Goal: Communication & Community: Answer question/provide support

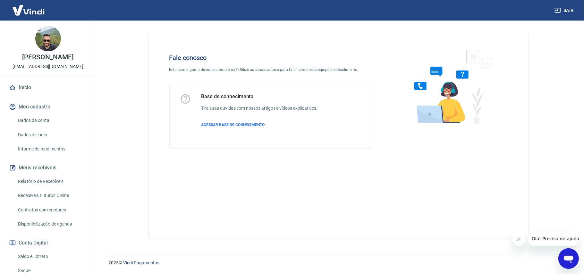
scroll to position [138, 0]
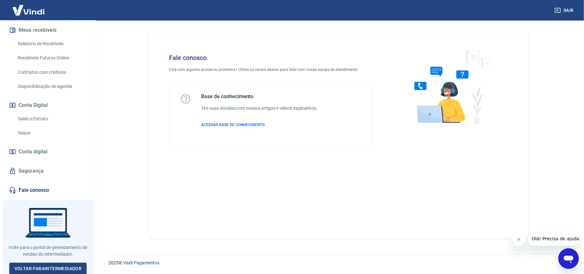
click at [567, 254] on icon "Abrir janela de mensagens" at bounding box center [568, 258] width 12 height 12
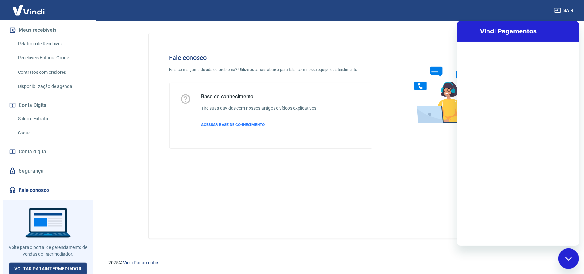
scroll to position [0, 0]
click at [488, 237] on textarea at bounding box center [525, 235] width 99 height 13
type textarea "b"
type textarea "x"
type textarea "bo"
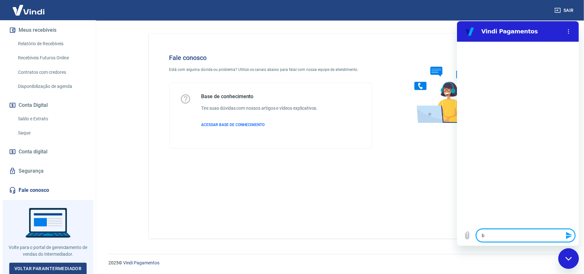
type textarea "x"
type textarea "bom"
type textarea "x"
type textarea "bom"
type textarea "x"
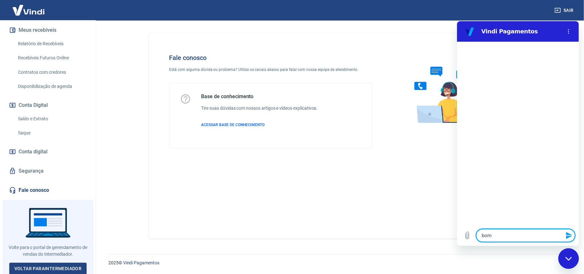
type textarea "bom"
type textarea "x"
type textarea "bom"
type textarea "x"
type textarea "bom d"
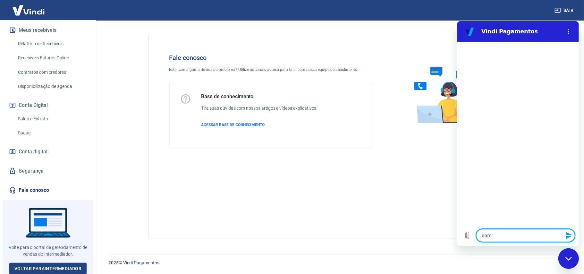
type textarea "x"
type textarea "bom dio"
type textarea "x"
type textarea "bom dioa"
type textarea "x"
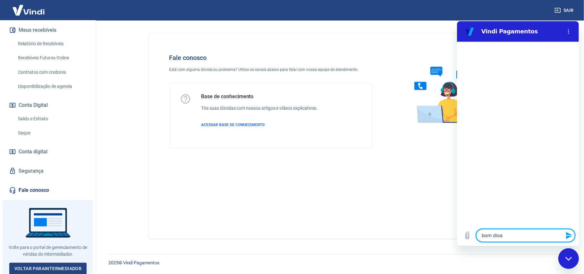
type textarea "bom dio"
type textarea "x"
type textarea "bom di"
type textarea "x"
type textarea "bom d"
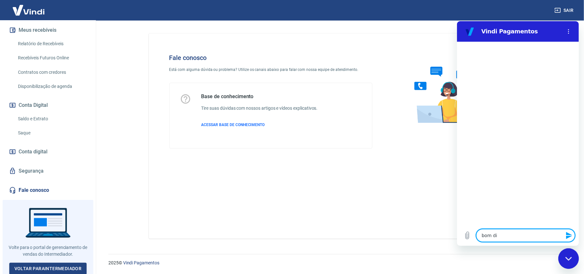
type textarea "x"
type textarea "bom di"
type textarea "x"
type textarea "bom dia"
type textarea "x"
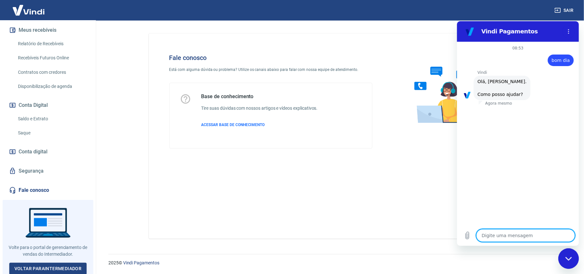
scroll to position [17, 0]
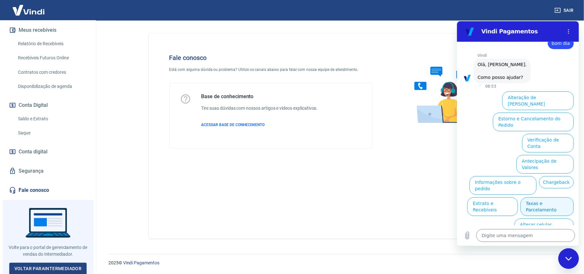
click at [551, 197] on button "Taxas e Parcelamento" at bounding box center [546, 206] width 53 height 19
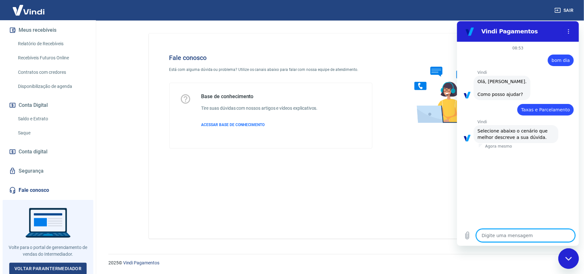
scroll to position [13, 0]
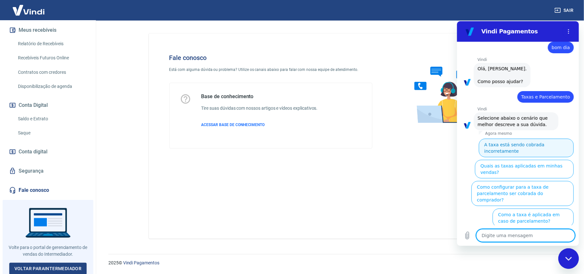
click at [520, 147] on button "A taxa está sendo cobrada incorretamente" at bounding box center [525, 147] width 95 height 19
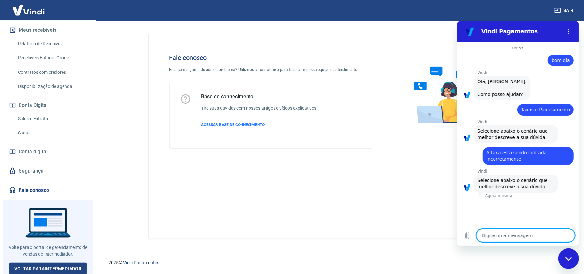
scroll to position [4, 0]
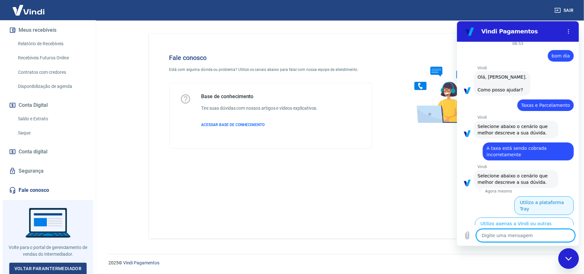
click at [533, 202] on button "Utilizo a plataforma Tray" at bounding box center [543, 205] width 59 height 19
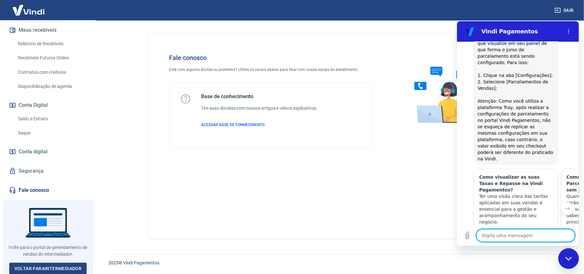
scroll to position [421, 0]
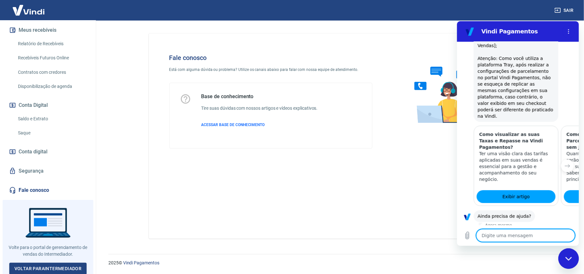
click at [540, 230] on button "Sim" at bounding box center [541, 236] width 19 height 12
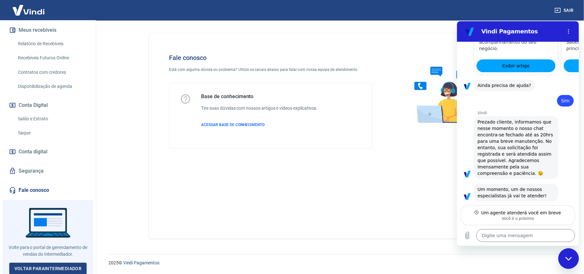
scroll to position [551, 0]
type textarea "x"
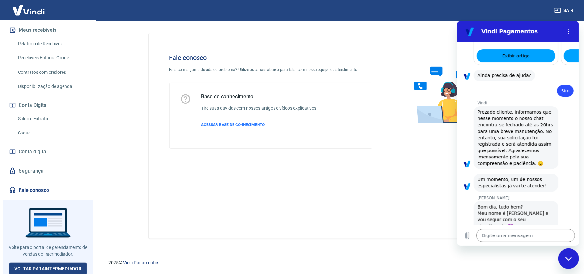
scroll to position [563, 0]
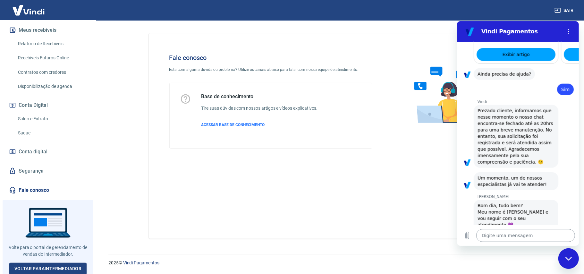
click at [522, 234] on textarea at bounding box center [525, 235] width 99 height 13
type textarea "O"
type textarea "x"
type textarea "Oi"
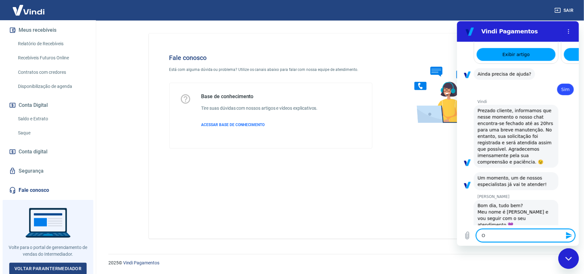
type textarea "x"
type textarea "Oi"
type textarea "x"
type textarea "Oi V"
type textarea "x"
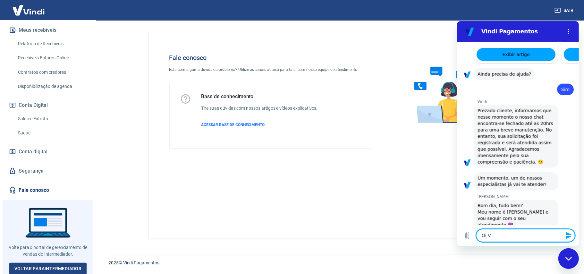
type textarea "Oi Vi"
type textarea "x"
type textarea "Oi Viv"
type textarea "x"
type textarea "Oi Vivi"
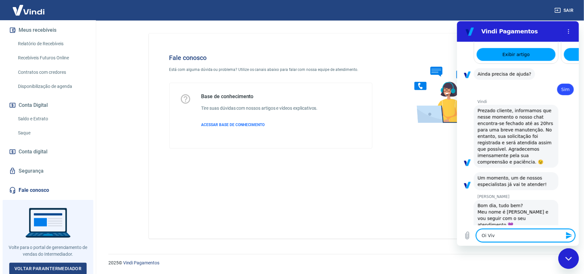
type textarea "x"
type textarea "Oi Vivia"
type textarea "x"
type textarea "[PERSON_NAME]"
type textarea "x"
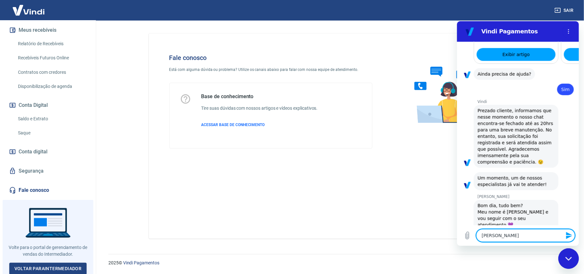
type textarea "[PERSON_NAME]"
type textarea "x"
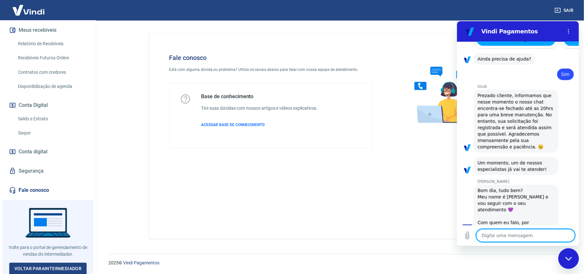
type textarea "x"
type textarea "t"
type textarea "x"
type textarea "tu"
type textarea "x"
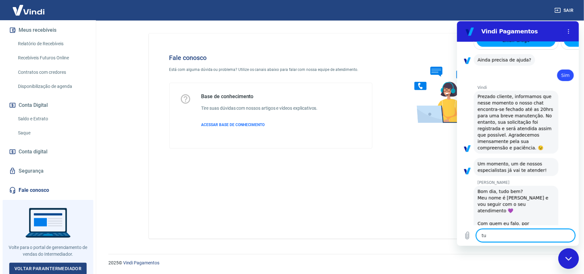
type textarea "tud"
type textarea "x"
type textarea "tudo"
type textarea "x"
type textarea "tudo"
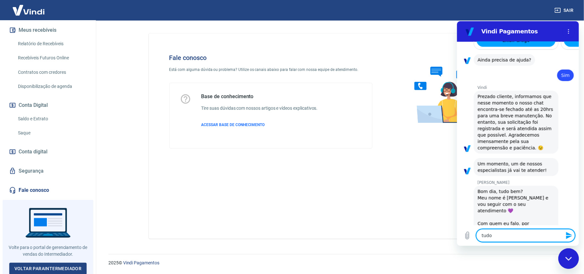
type textarea "x"
type textarea "tudo b"
type textarea "x"
type textarea "tudo be"
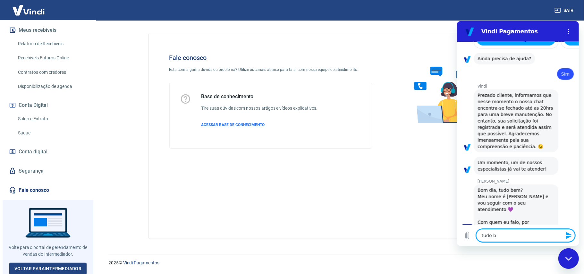
type textarea "x"
type textarea "tudo bem"
type textarea "x"
type textarea "tudo bem?"
type textarea "x"
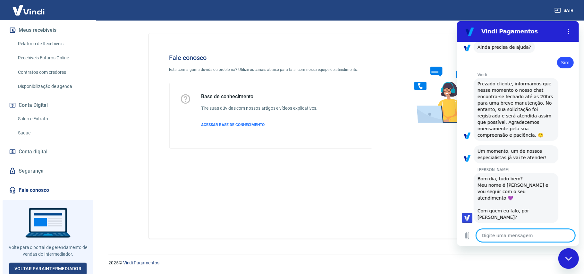
type textarea "x"
type textarea "é"
type textarea "x"
type textarea "é"
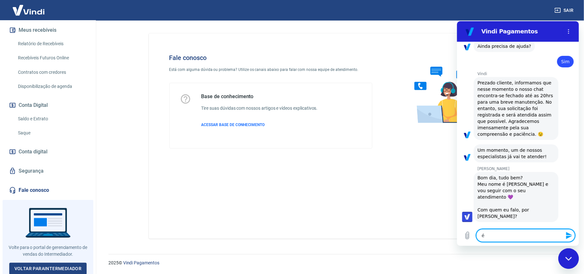
type textarea "x"
type textarea "é o"
type textarea "x"
type textarea "é o"
type textarea "x"
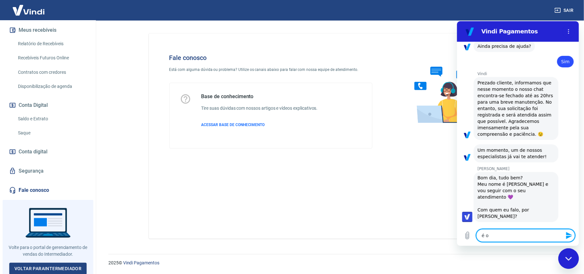
type textarea "é o J"
type textarea "x"
type textarea "é o Jo"
type textarea "x"
type textarea "é o Joã"
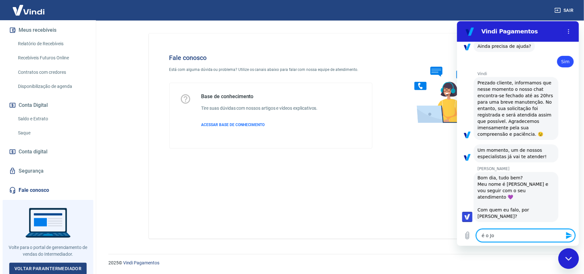
type textarea "x"
type textarea "é o João"
type textarea "x"
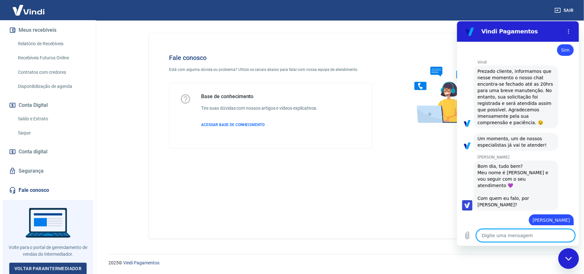
type textarea "x"
type textarea "v"
type textarea "x"
type textarea "vo"
type textarea "x"
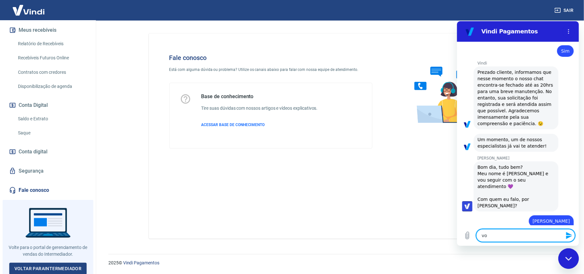
scroll to position [603, 0]
type textarea "voc"
type textarea "x"
type textarea "voce"
type textarea "x"
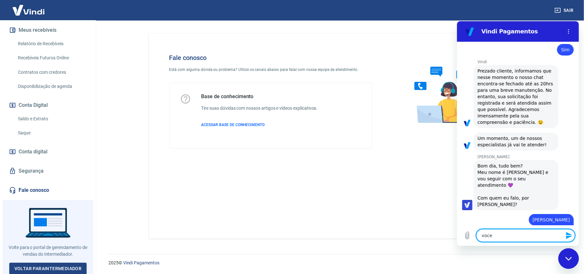
type textarea "voce"
type textarea "x"
type textarea "voce j"
type textarea "x"
type textarea "voce ja"
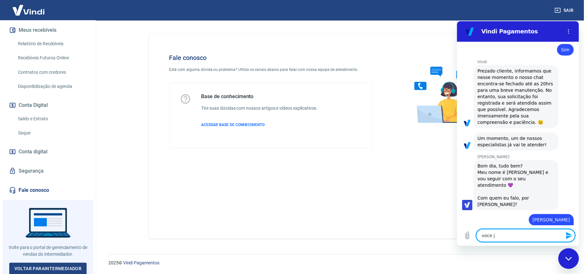
type textarea "x"
type textarea "voce ja"
type textarea "x"
type textarea "voce ja m"
type textarea "x"
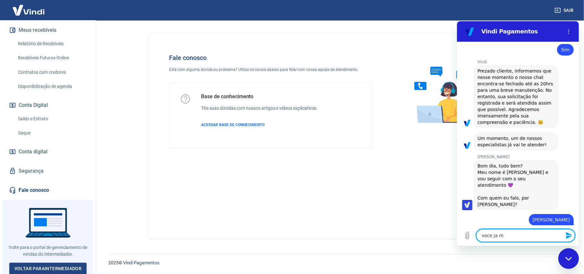
type textarea "voce ja me"
type textarea "x"
type textarea "voce ja me"
type textarea "x"
type textarea "voce ja me a"
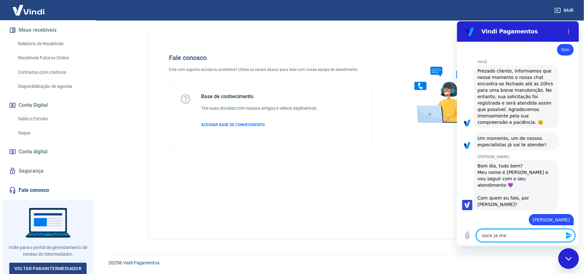
type textarea "x"
type textarea "voce ja me at"
type textarea "x"
type textarea "voce ja me ate"
type textarea "x"
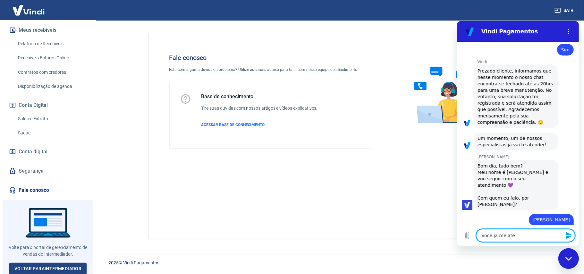
type textarea "voce ja me aten"
type textarea "x"
type textarea "voce ja me atend"
type textarea "x"
type textarea "voce ja me atende"
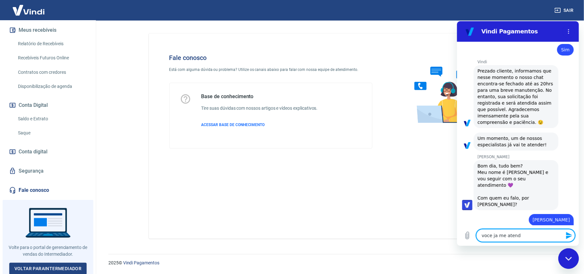
type textarea "x"
type textarea "voce ja me atendeu"
type textarea "x"
type textarea "voce ja me atendeu"
type textarea "x"
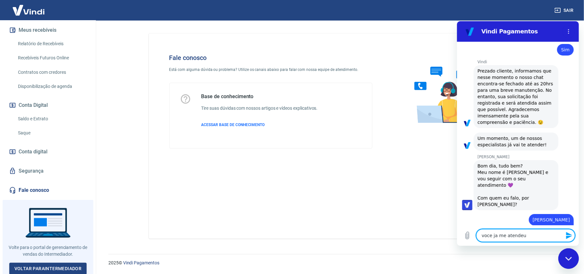
type textarea "voce ja me atendeu o"
type textarea "x"
type textarea "voce ja me atendeu ou"
type textarea "x"
type textarea "voce ja me atendeu out"
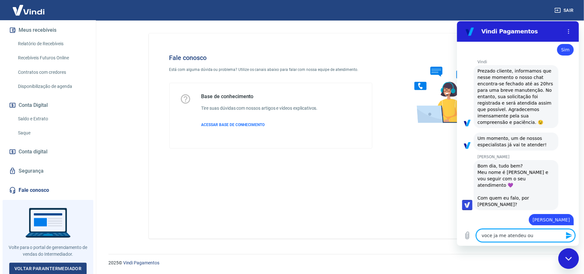
type textarea "x"
type textarea "voce ja me atendeu outr"
type textarea "x"
type textarea "voce ja me atendeu outra"
type textarea "x"
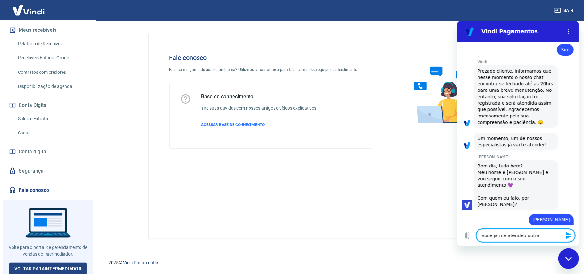
type textarea "voce ja me atendeu outras"
type textarea "x"
type textarea "voce ja me atendeu outrass"
type textarea "x"
type textarea "voce ja me atendeu outrass"
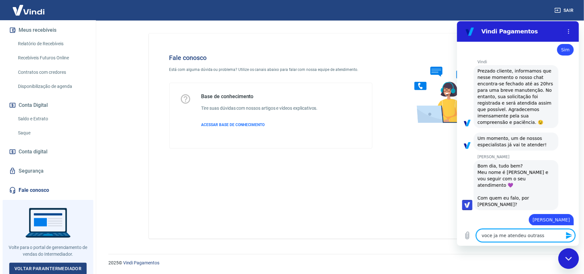
type textarea "x"
type textarea "voce ja me atendeu outrass v"
type textarea "x"
type textarea "voce ja me atendeu outrass ve"
type textarea "x"
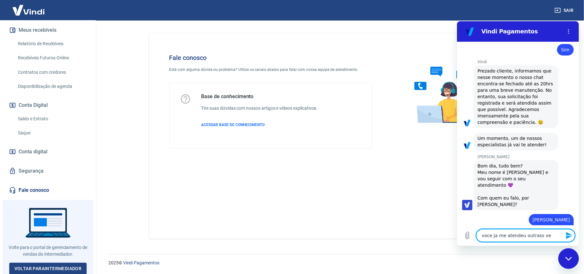
type textarea "voce ja me atendeu outrass vez"
type textarea "x"
type textarea "voce ja me atendeu outrass veze"
type textarea "x"
type textarea "voce ja me atendeu outrass vezes"
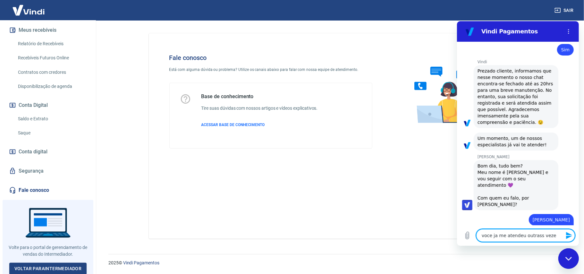
type textarea "x"
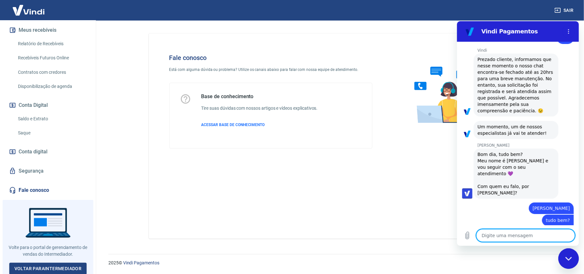
type textarea "x"
type textarea "a"
type textarea "x"
type textarea "al"
type textarea "x"
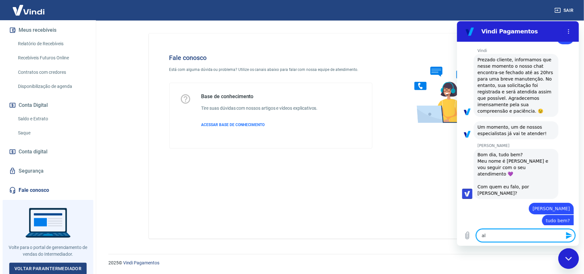
type textarea "ali"
type textarea "x"
type textarea "alia"
type textarea "x"
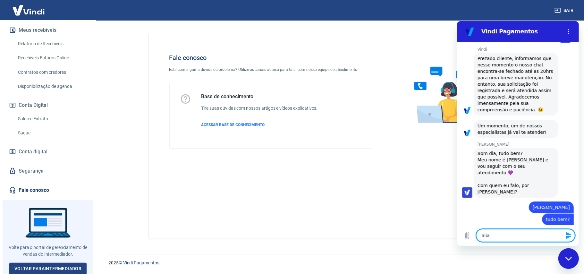
type textarea "alias"
type textarea "x"
type textarea "alias"
type textarea "x"
type textarea "alias u"
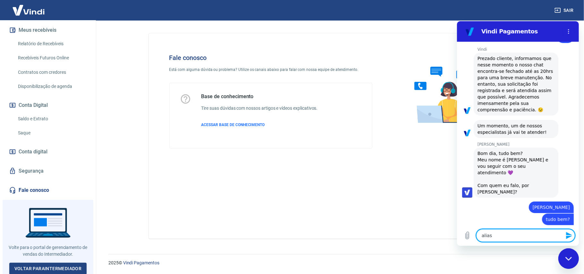
type textarea "x"
type textarea "alias um"
type textarea "x"
type textarea "alias um"
type textarea "x"
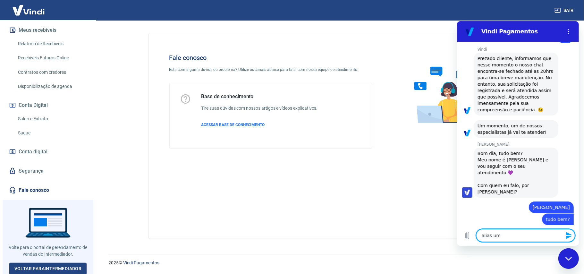
type textarea "alias um t"
type textarea "x"
type textarea "alias um"
type textarea "x"
type textarea "alias um o"
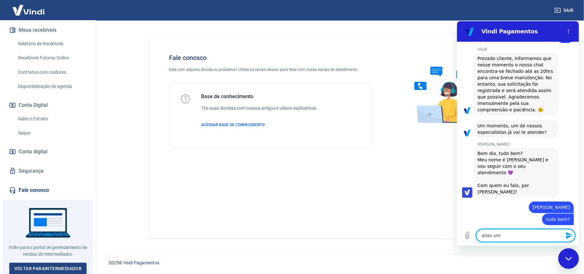
type textarea "x"
type textarea "alias um ot"
type textarea "x"
type textarea "alias um oti"
type textarea "x"
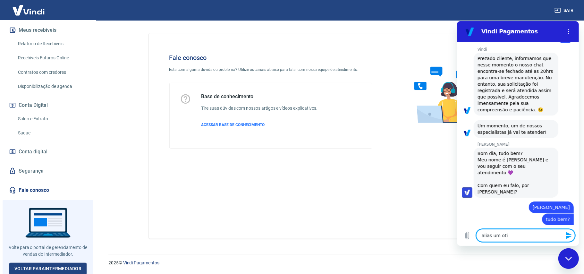
type textarea "alias um otim"
type textarea "x"
type textarea "alias um otimo"
type textarea "x"
type textarea "alias um otimo"
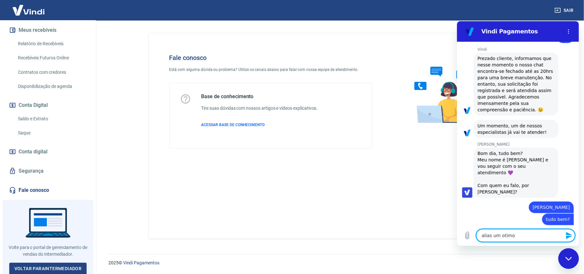
type textarea "x"
type textarea "alias um otimo a"
type textarea "x"
type textarea "alias um otimo at"
type textarea "x"
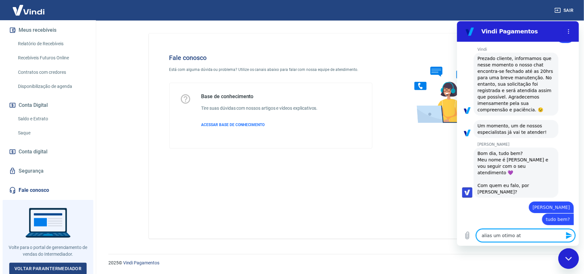
type textarea "alias um otimo ate"
type textarea "x"
type textarea "alias um otimo aten"
type textarea "x"
type textarea "alias um otimo atend"
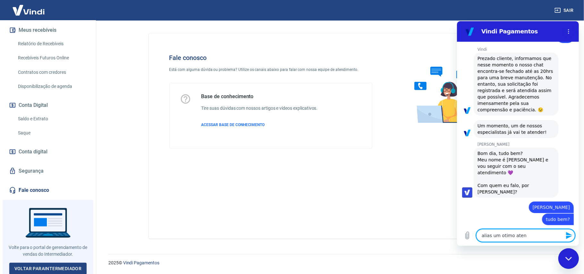
type textarea "x"
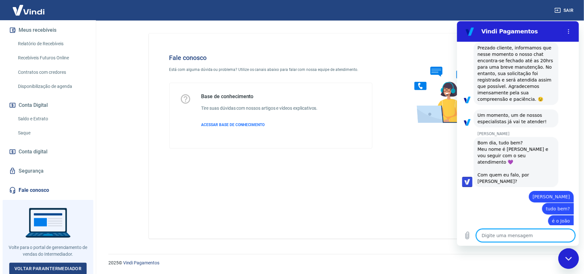
scroll to position [627, 0]
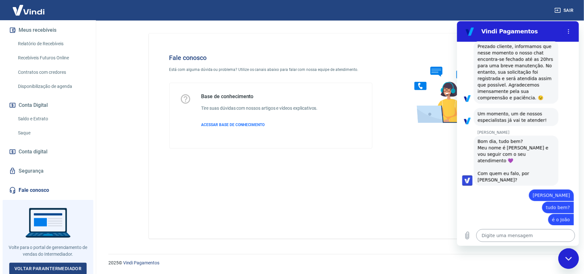
click at [504, 231] on textarea at bounding box center [525, 235] width 99 height 13
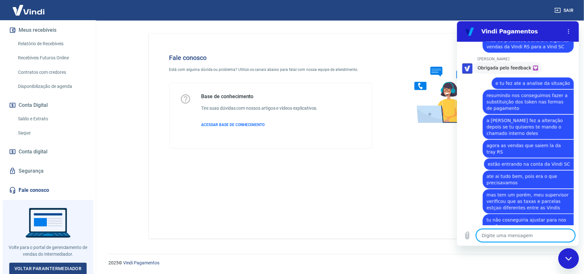
scroll to position [906, 0]
click at [472, 234] on button "Carregar arquivo" at bounding box center [466, 235] width 13 height 13
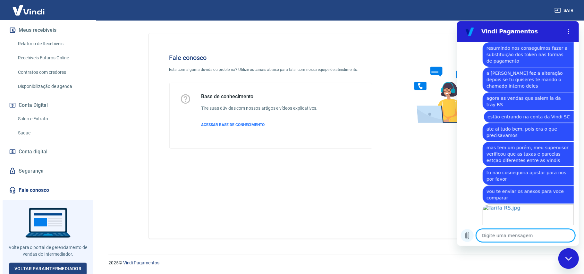
scroll to position [954, 0]
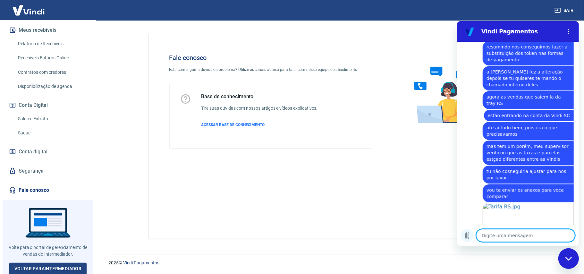
click at [465, 234] on icon "Carregar arquivo" at bounding box center [467, 234] width 4 height 7
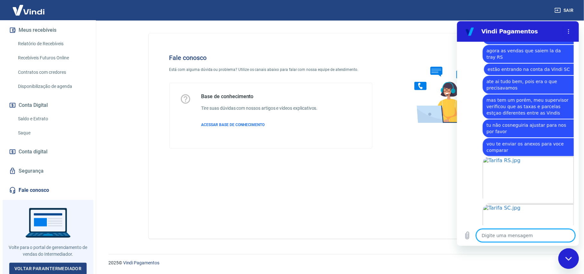
scroll to position [1001, 0]
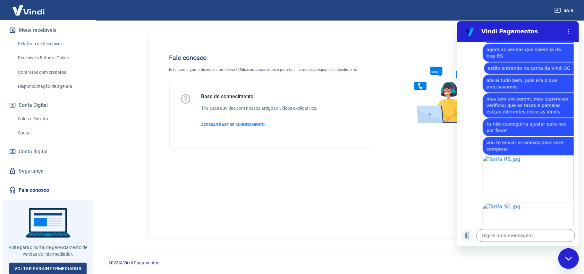
click at [469, 236] on icon "Carregar arquivo" at bounding box center [467, 235] width 8 height 8
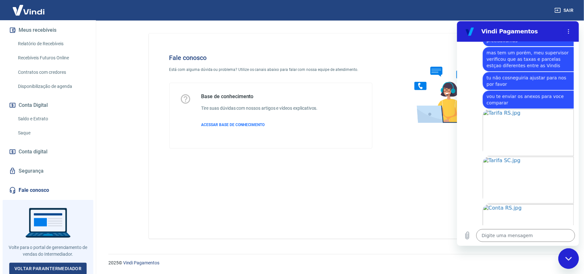
scroll to position [1049, 0]
click at [470, 235] on icon "Carregar arquivo" at bounding box center [467, 235] width 8 height 8
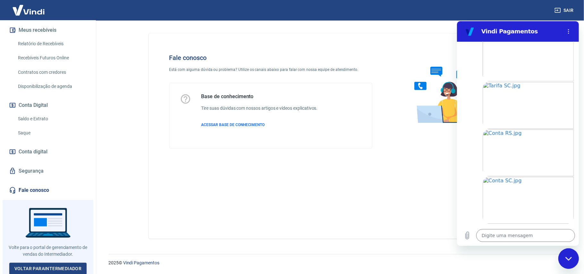
scroll to position [1123, 0]
click at [516, 237] on textarea at bounding box center [525, 235] width 99 height 13
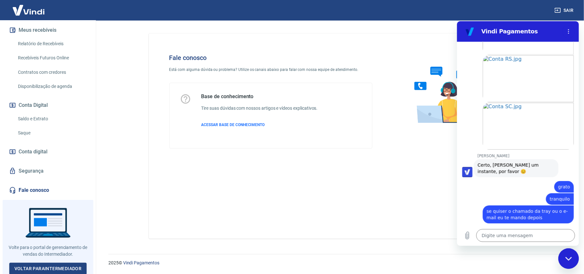
scroll to position [1197, 0]
click at [508, 238] on textarea at bounding box center [525, 235] width 99 height 13
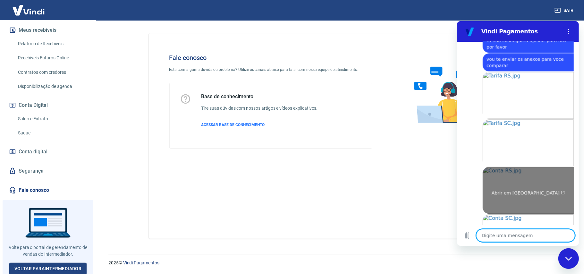
scroll to position [1042, 0]
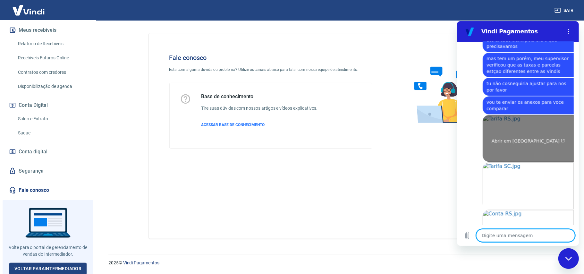
click at [520, 117] on link "Abrir em [GEOGRAPHIC_DATA]" at bounding box center [527, 137] width 91 height 47
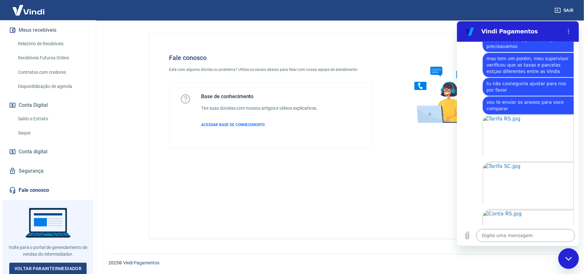
click at [498, 231] on textarea at bounding box center [525, 235] width 99 height 13
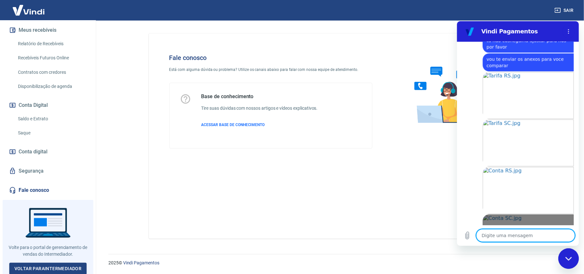
click at [502, 214] on link "Abrir em [GEOGRAPHIC_DATA]" at bounding box center [527, 237] width 91 height 47
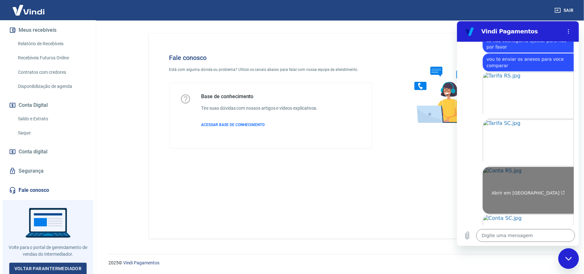
click at [492, 166] on link "Abrir em [GEOGRAPHIC_DATA]" at bounding box center [527, 189] width 91 height 47
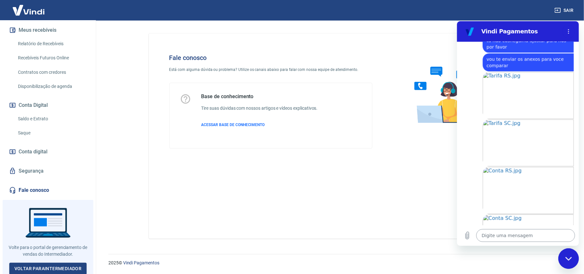
click at [501, 237] on textarea at bounding box center [525, 235] width 99 height 13
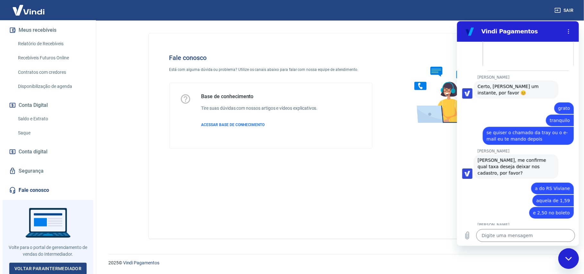
scroll to position [1274, 0]
click at [505, 230] on textarea at bounding box center [525, 235] width 99 height 13
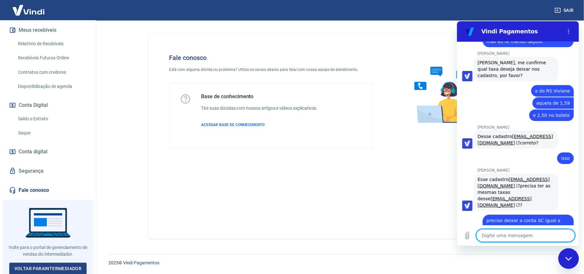
scroll to position [1373, 0]
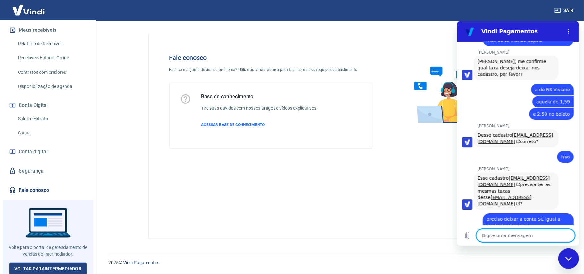
click at [503, 234] on textarea at bounding box center [525, 235] width 99 height 13
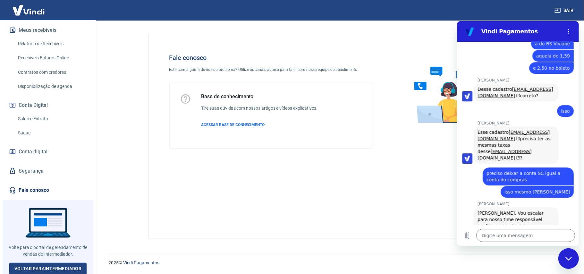
scroll to position [1421, 0]
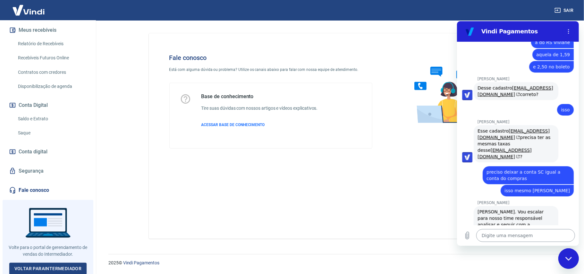
click at [517, 234] on textarea at bounding box center [525, 235] width 99 height 13
click at [517, 236] on textarea at bounding box center [525, 235] width 99 height 13
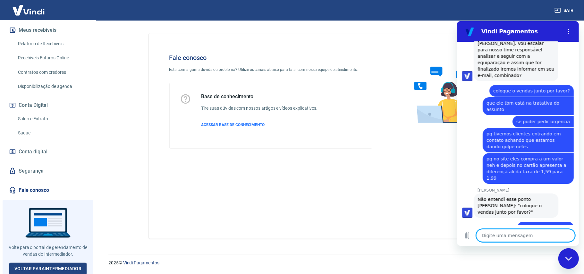
scroll to position [1590, 0]
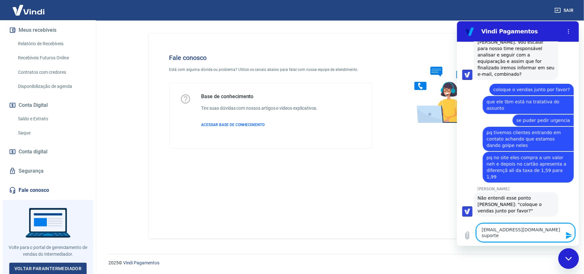
paste textarea "[EMAIL_ADDRESS][DOMAIN_NAME]"
click at [552, 230] on textarea "[EMAIL_ADDRESS][DOMAIN_NAME] [EMAIL_ADDRESS][DOMAIN_NAME]" at bounding box center [525, 232] width 99 height 19
click at [570, 237] on icon "Enviar mensagem" at bounding box center [569, 235] width 8 height 8
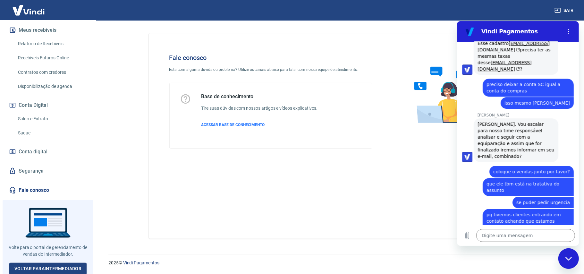
scroll to position [1636, 0]
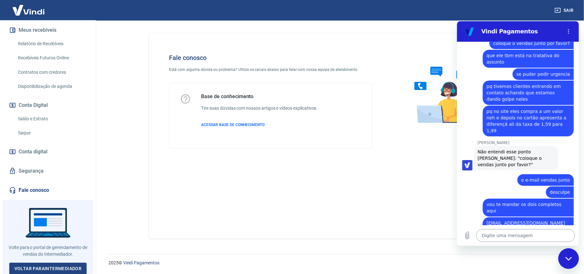
click at [514, 234] on textarea at bounding box center [525, 235] width 99 height 13
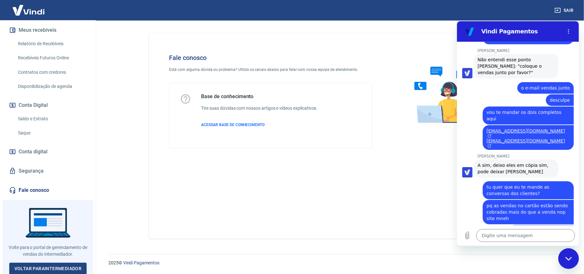
scroll to position [1730, 0]
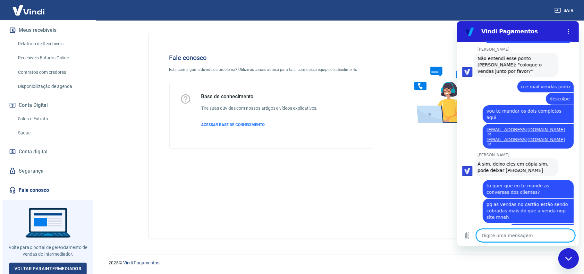
click at [516, 232] on textarea at bounding box center [525, 235] width 99 height 13
click at [521, 234] on textarea at bounding box center [525, 235] width 99 height 13
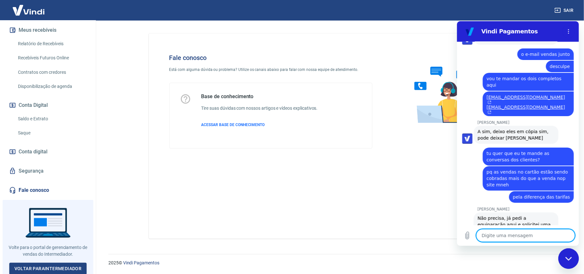
scroll to position [1763, 0]
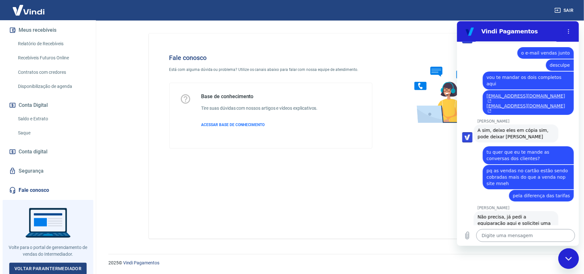
click at [504, 236] on textarea at bounding box center [525, 235] width 99 height 13
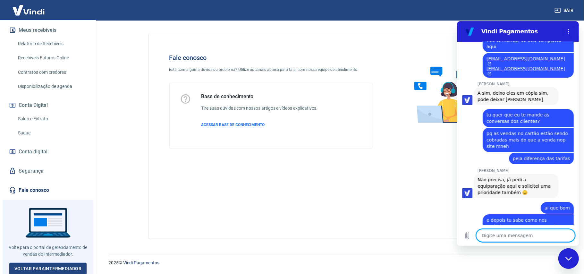
scroll to position [1800, 0]
click at [488, 237] on textarea at bounding box center [525, 235] width 99 height 13
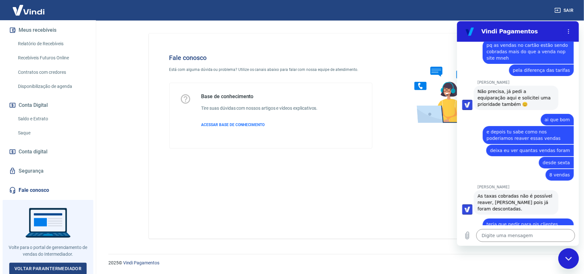
scroll to position [1890, 0]
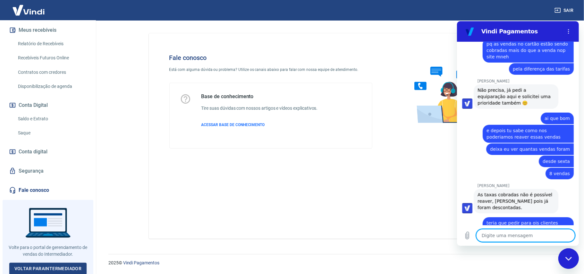
click at [537, 235] on textarea at bounding box center [525, 235] width 99 height 13
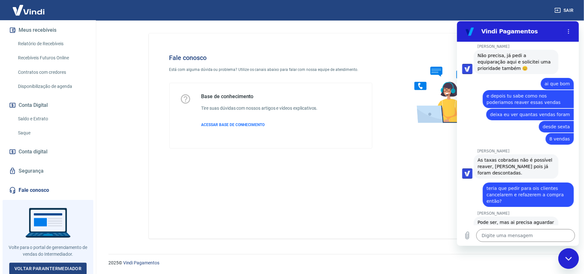
scroll to position [1930, 0]
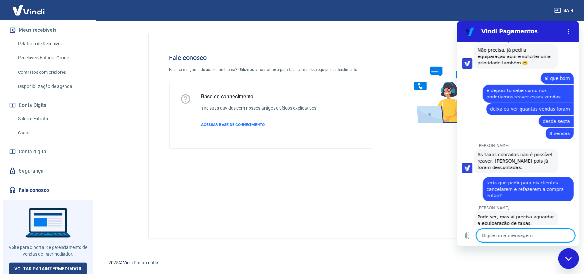
click at [518, 231] on textarea at bounding box center [525, 235] width 99 height 13
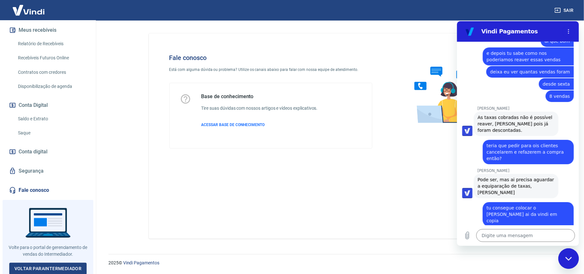
scroll to position [1967, 0]
click at [514, 238] on textarea at bounding box center [525, 235] width 99 height 13
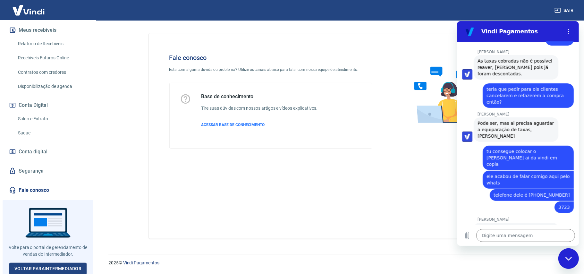
scroll to position [2025, 0]
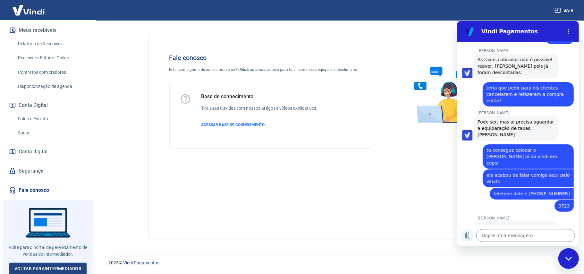
click at [471, 231] on button "Carregar arquivo" at bounding box center [466, 235] width 13 height 13
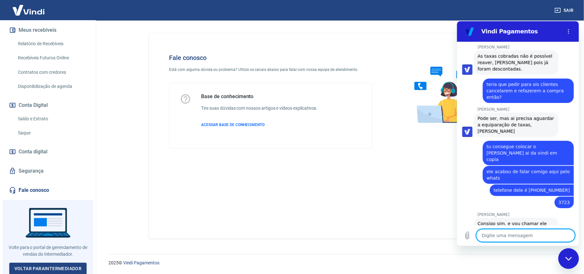
scroll to position [2084, 0]
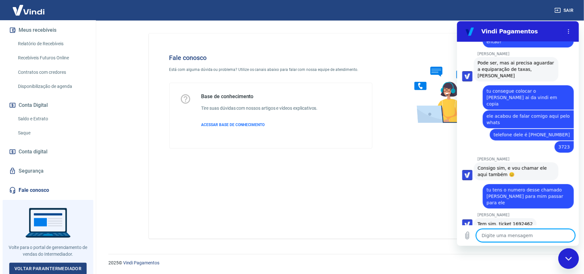
click at [512, 235] on textarea at bounding box center [525, 235] width 99 height 13
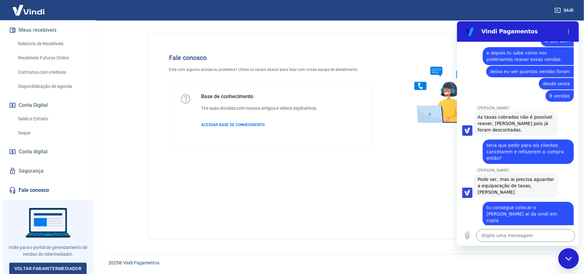
scroll to position [2140, 0]
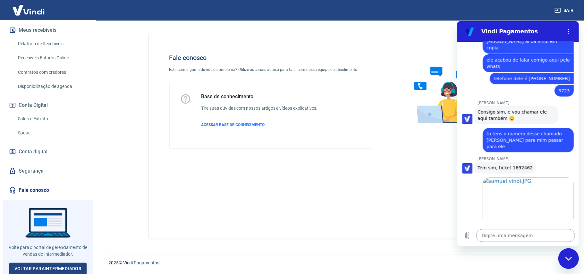
click at [528, 235] on textarea at bounding box center [525, 235] width 99 height 13
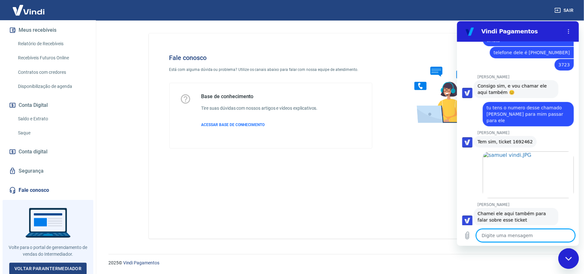
scroll to position [2167, 0]
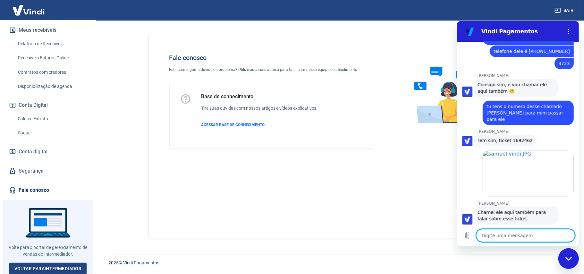
click at [522, 236] on textarea at bounding box center [525, 235] width 99 height 13
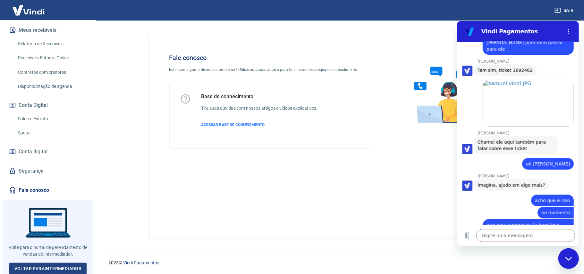
scroll to position [2239, 0]
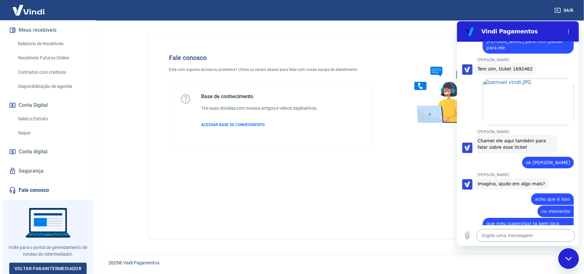
click at [503, 234] on textarea at bounding box center [525, 235] width 99 height 13
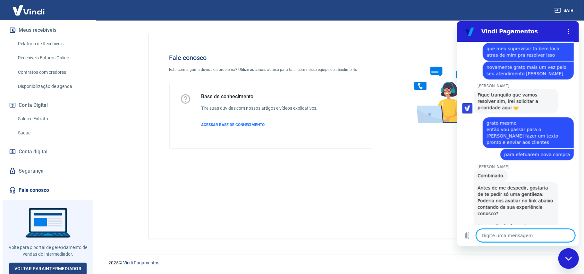
scroll to position [2415, 0]
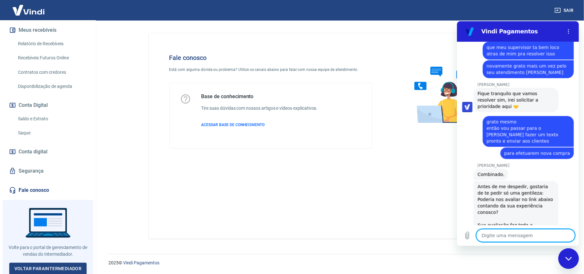
click at [508, 241] on link "[URL][DOMAIN_NAME]" at bounding box center [508, 247] width 63 height 12
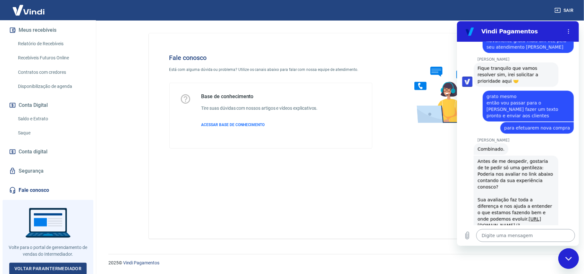
click at [522, 233] on textarea at bounding box center [525, 235] width 99 height 13
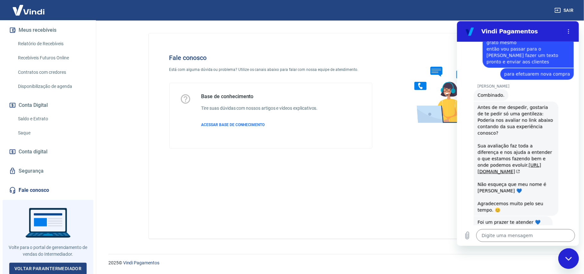
scroll to position [2495, 0]
click at [504, 238] on textarea at bounding box center [525, 235] width 99 height 13
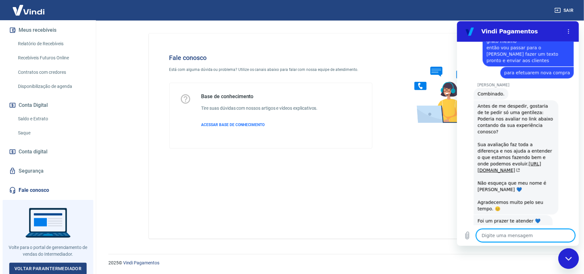
paste textarea "[PERSON_NAME] da [PERSON_NAME] é fantástica mais de uma vez já me ajudou nas so…"
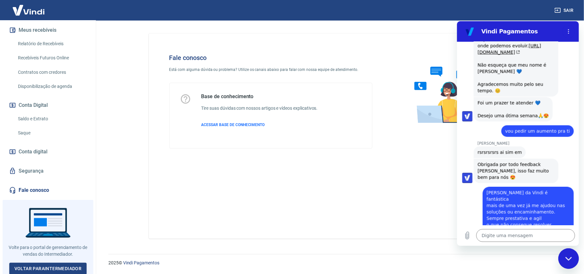
scroll to position [2614, 0]
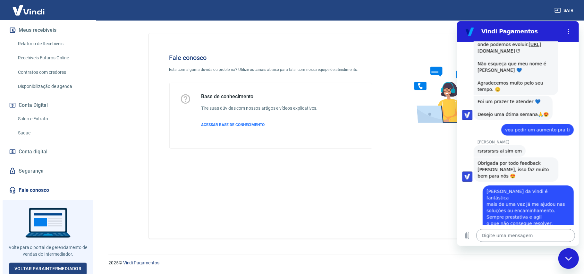
click at [524, 234] on textarea at bounding box center [525, 235] width 99 height 13
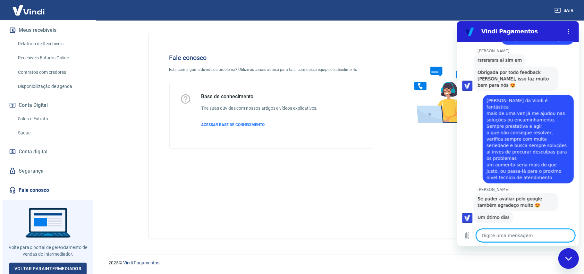
scroll to position [2707, 0]
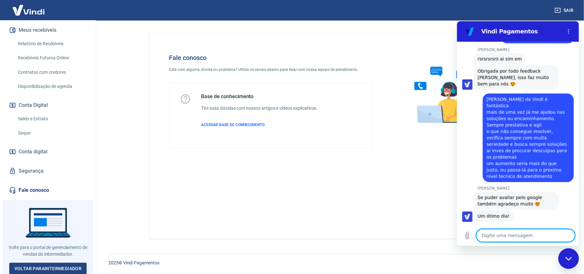
click at [510, 235] on textarea at bounding box center [525, 235] width 99 height 13
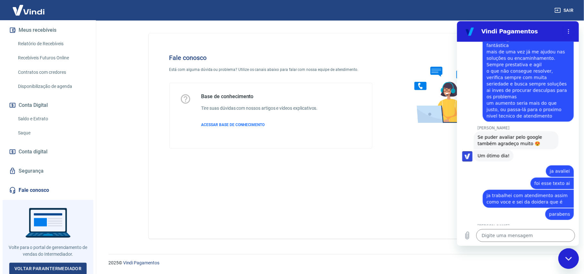
scroll to position [2768, 0]
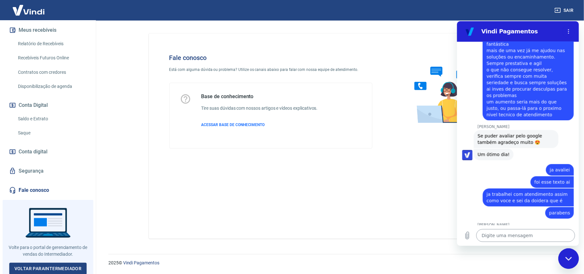
click at [514, 235] on textarea at bounding box center [525, 235] width 99 height 13
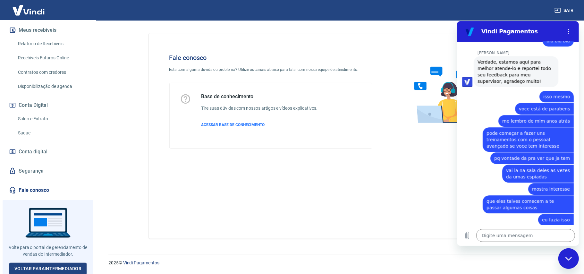
scroll to position [3139, 0]
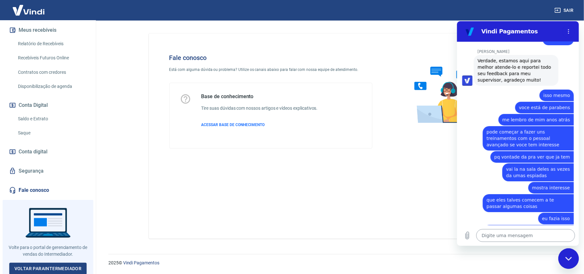
click at [519, 236] on textarea at bounding box center [525, 235] width 99 height 13
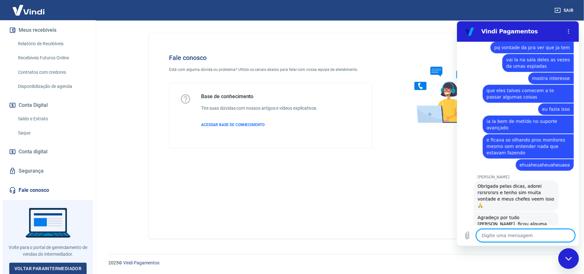
scroll to position [3249, 0]
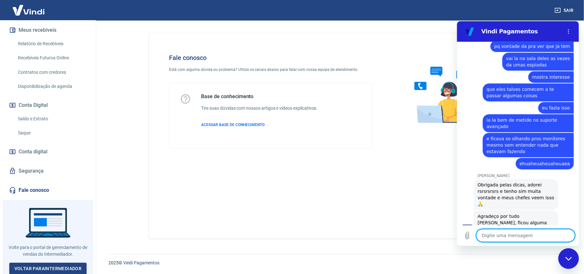
click at [541, 232] on textarea at bounding box center [525, 235] width 99 height 13
